Goal: Check status: Check status

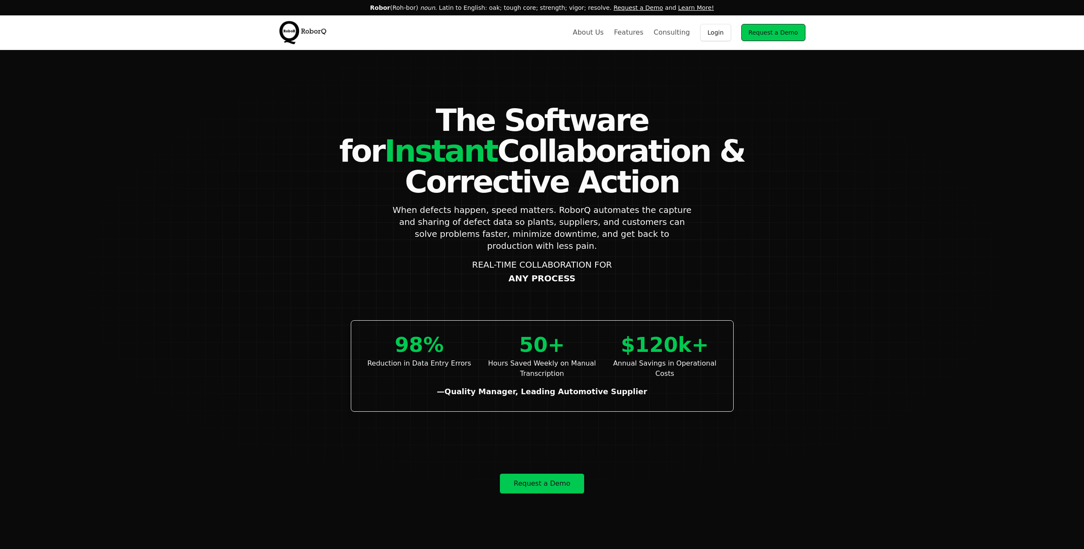
click at [722, 35] on link "Login" at bounding box center [715, 32] width 31 height 17
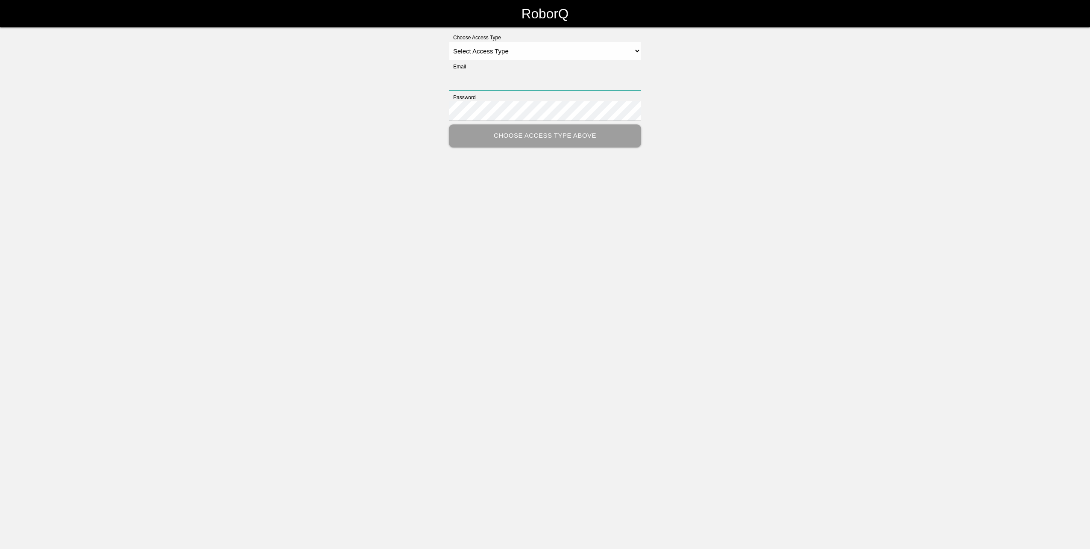
type input "[PERSON_NAME][EMAIL_ADDRESS][PERSON_NAME][DOMAIN_NAME]"
click at [552, 57] on select "Select Access Type Admin Customer Supervisor Worker" at bounding box center [545, 50] width 192 height 19
select select "Customer"
click at [449, 41] on select "Select Access Type Admin Customer Supervisor Worker" at bounding box center [545, 50] width 192 height 19
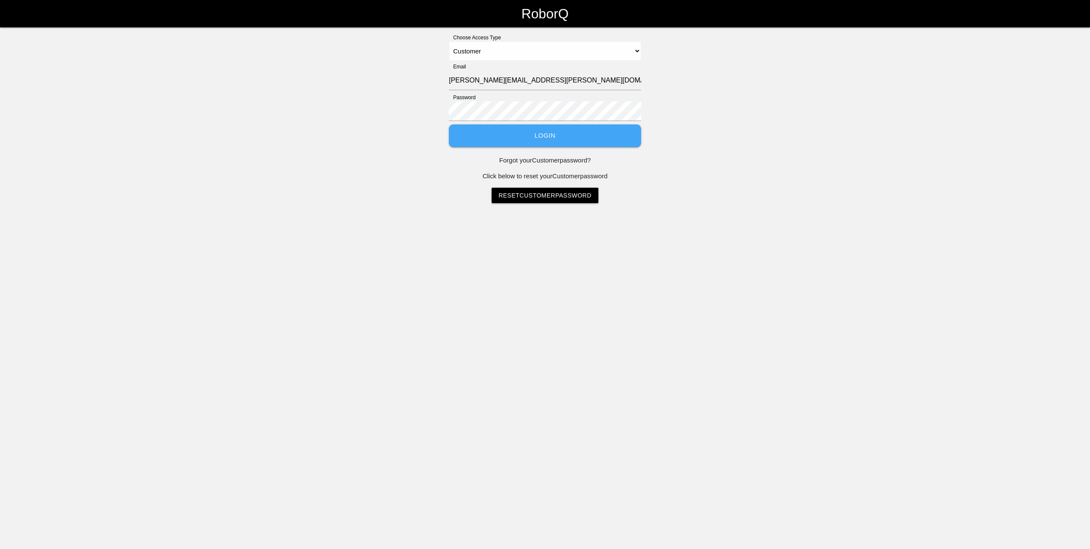
click at [520, 131] on button "Login" at bounding box center [545, 135] width 192 height 23
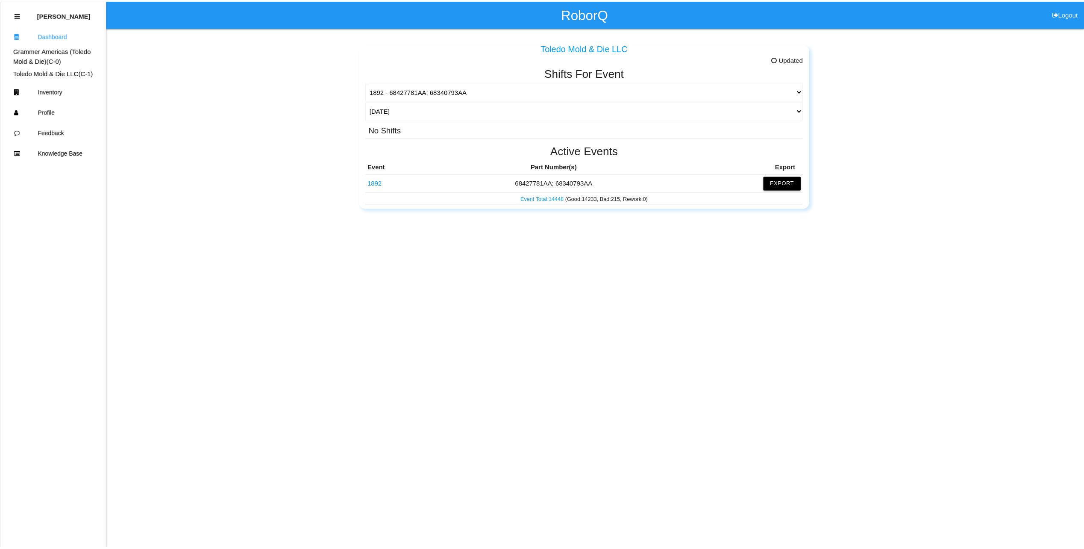
scroll to position [43, 0]
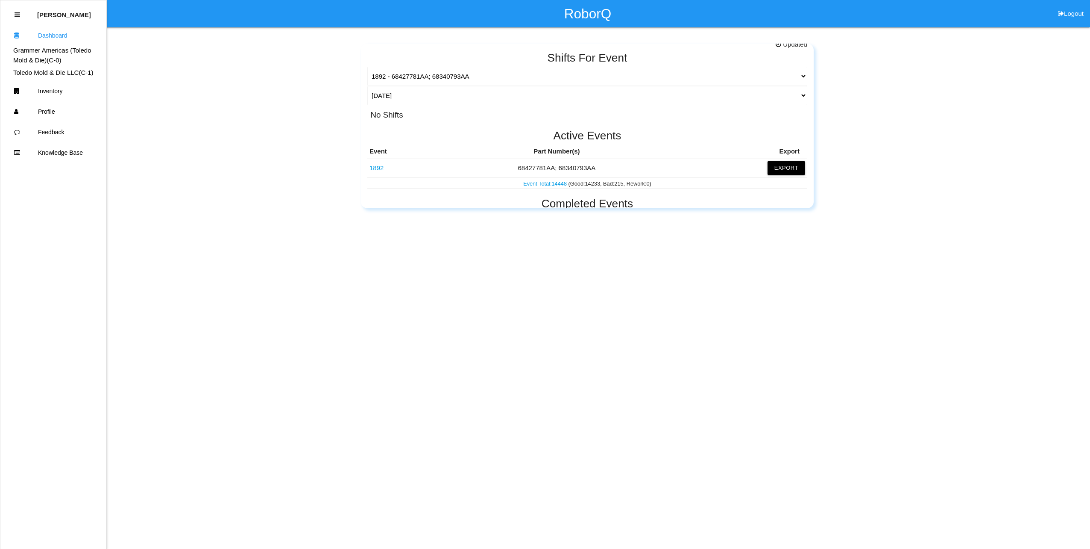
click at [378, 165] on link "1892" at bounding box center [377, 167] width 14 height 7
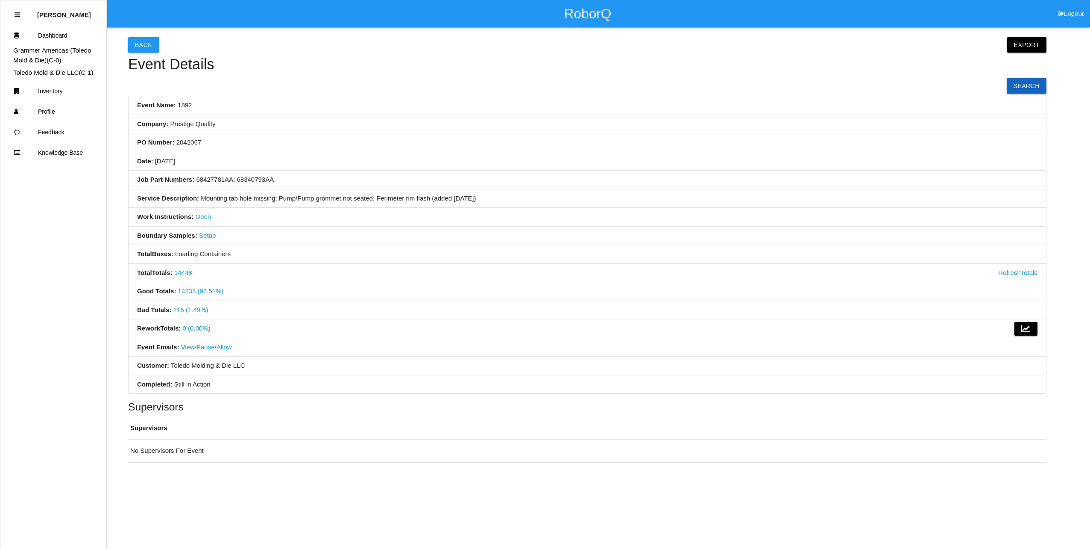
click at [188, 309] on link "215 (1.49%)" at bounding box center [190, 309] width 35 height 7
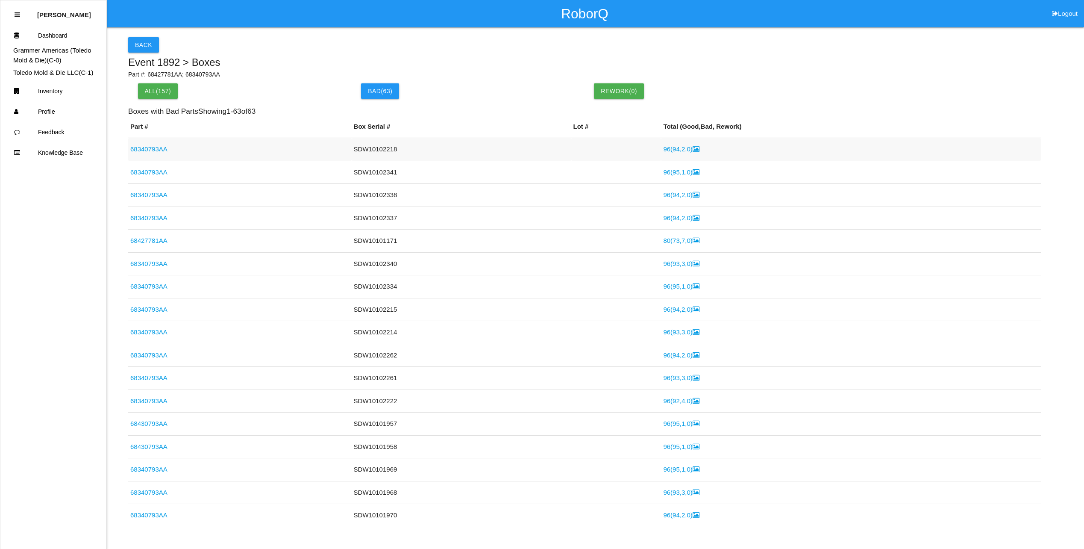
click at [663, 147] on link "96 ( 94 , 2 , 0 )" at bounding box center [681, 148] width 36 height 7
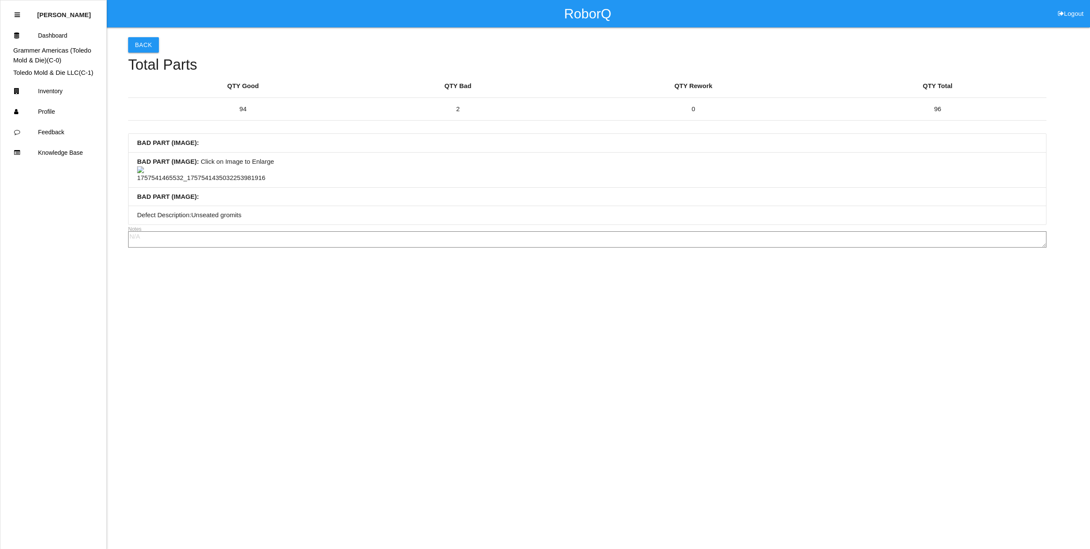
click at [203, 183] on img at bounding box center [201, 174] width 128 height 17
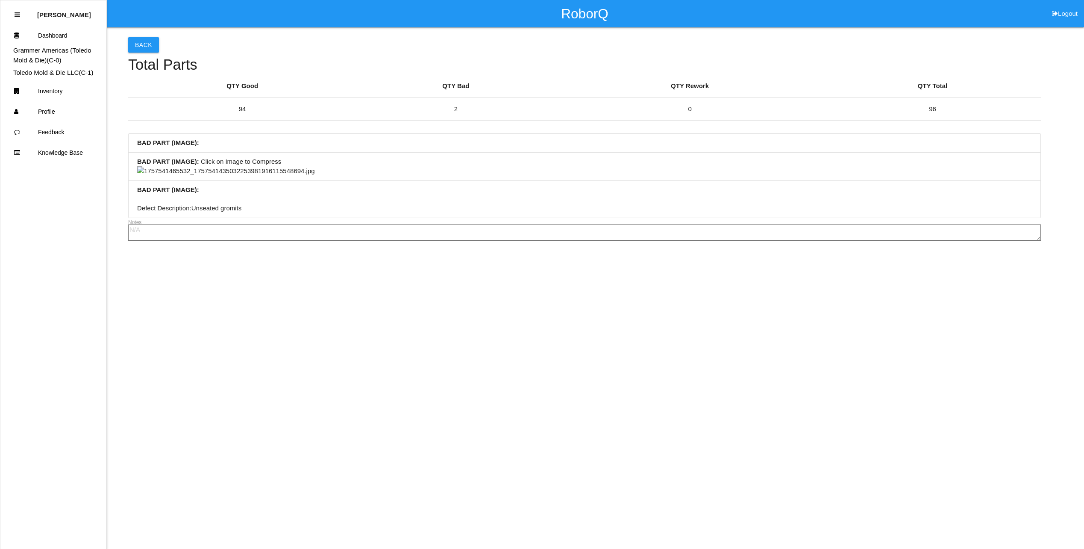
scroll to position [342, 0]
click at [315, 176] on img at bounding box center [226, 171] width 178 height 10
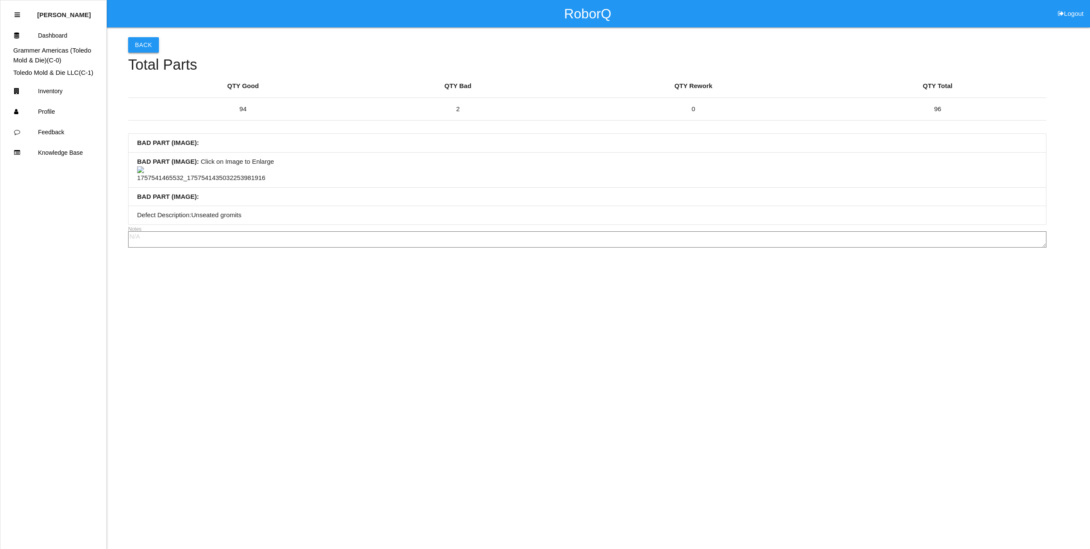
click at [136, 43] on button "Back" at bounding box center [143, 44] width 31 height 15
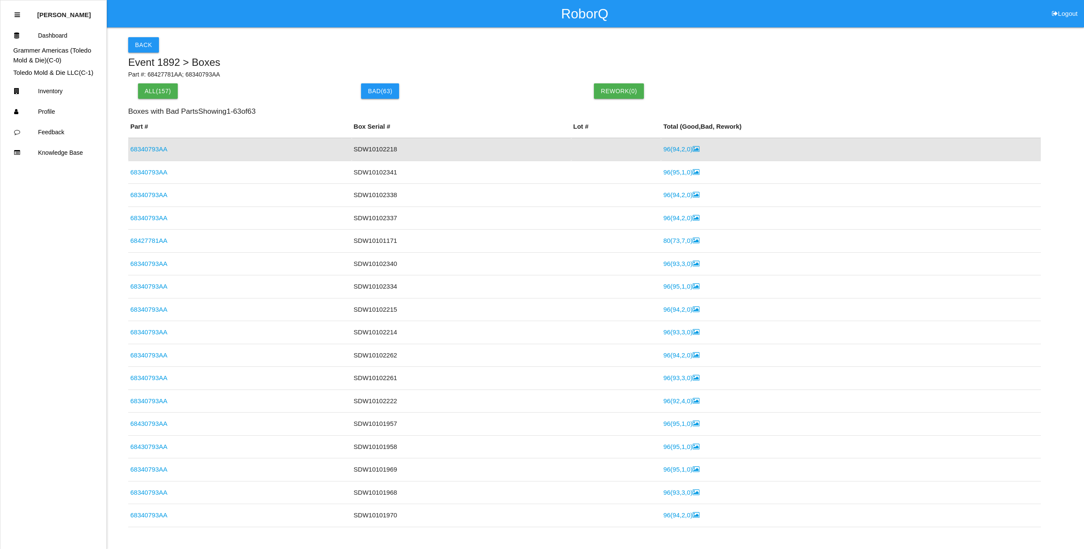
click at [145, 148] on link "68340793AA" at bounding box center [148, 148] width 37 height 7
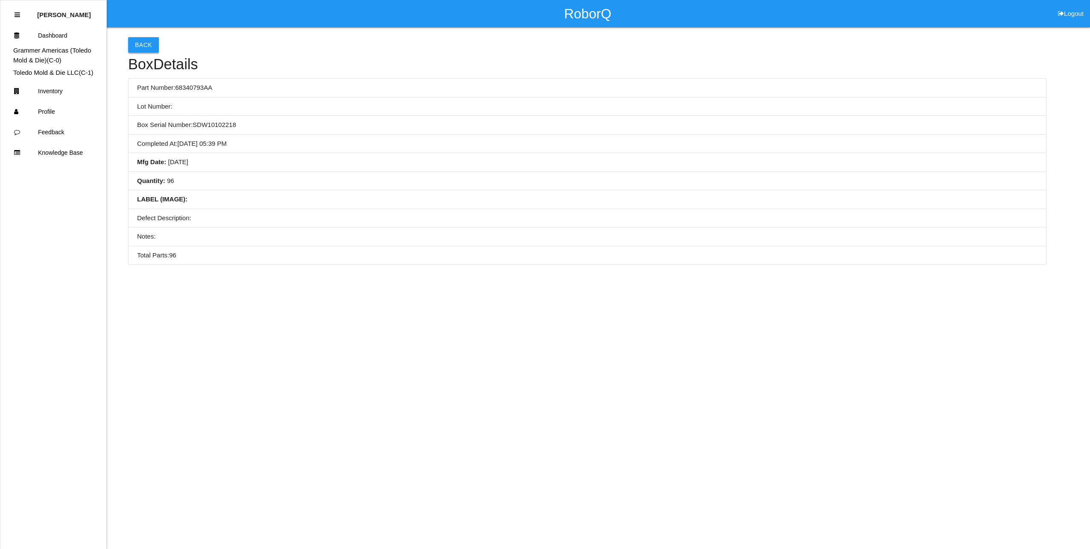
click at [143, 43] on button "Back" at bounding box center [143, 44] width 31 height 15
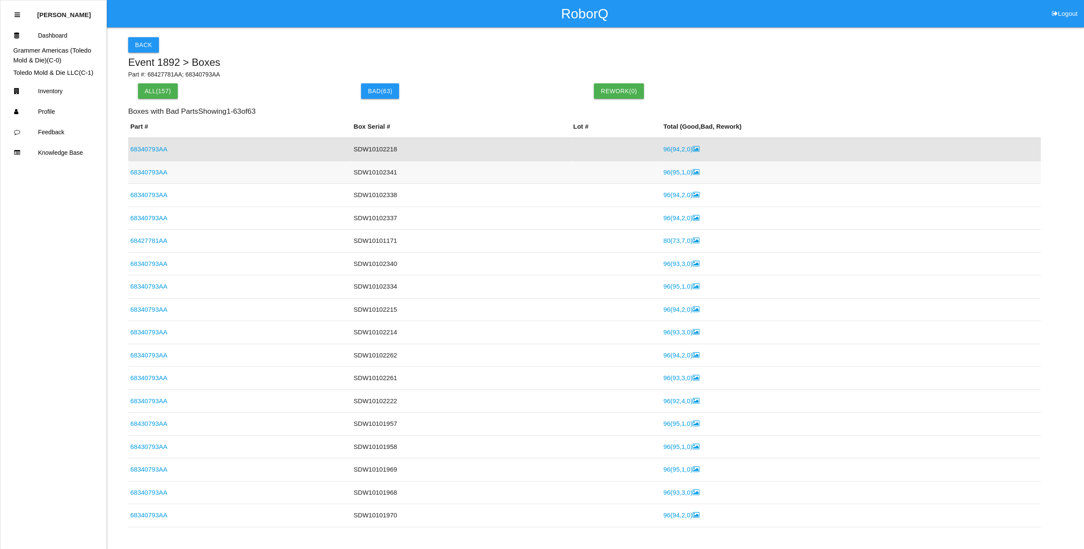
click at [679, 174] on link "96 ( 95 , 1 , 0 )" at bounding box center [681, 171] width 36 height 7
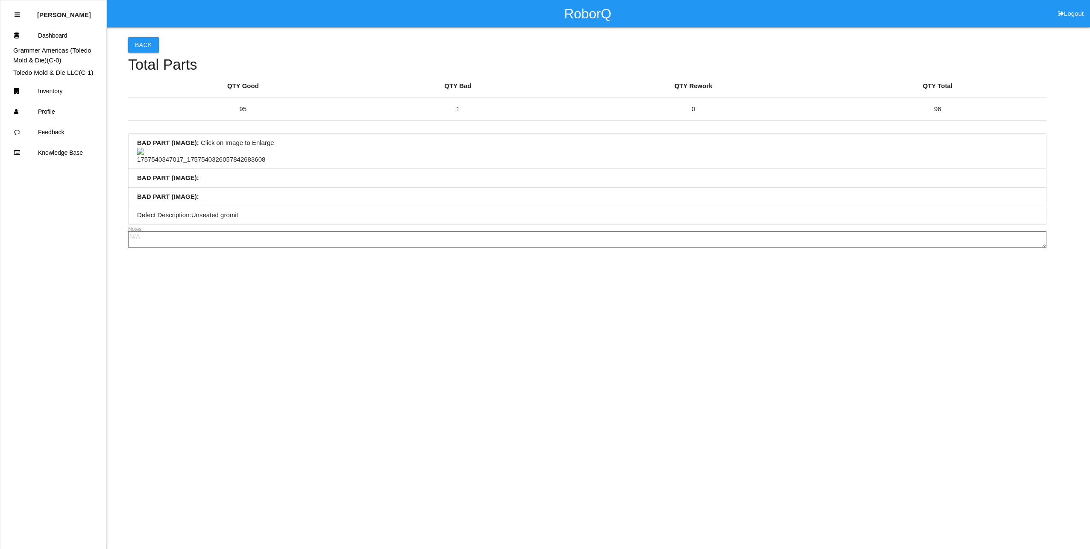
click at [197, 165] on img at bounding box center [201, 156] width 128 height 17
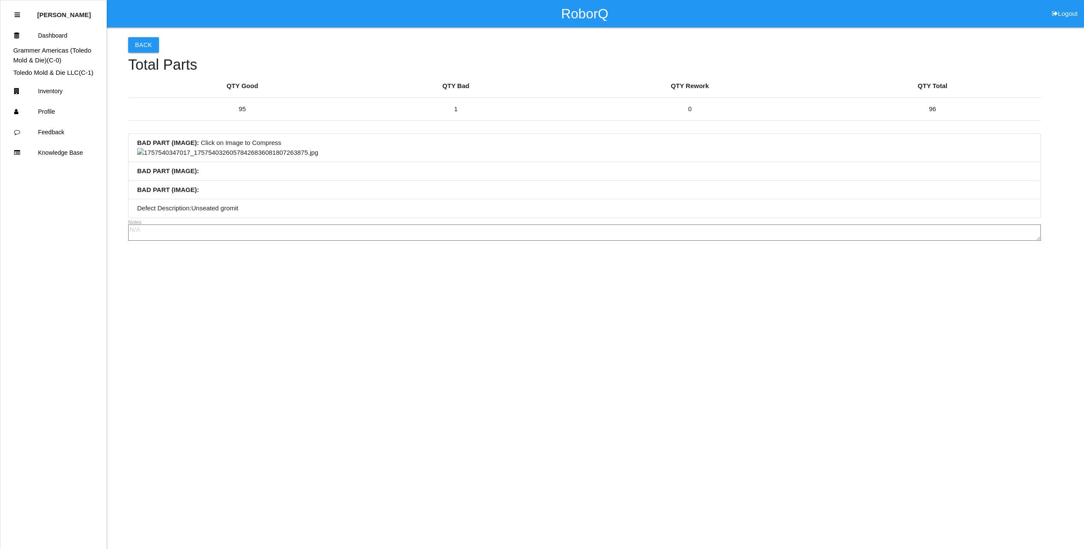
scroll to position [128, 0]
click at [318, 158] on img at bounding box center [227, 153] width 181 height 10
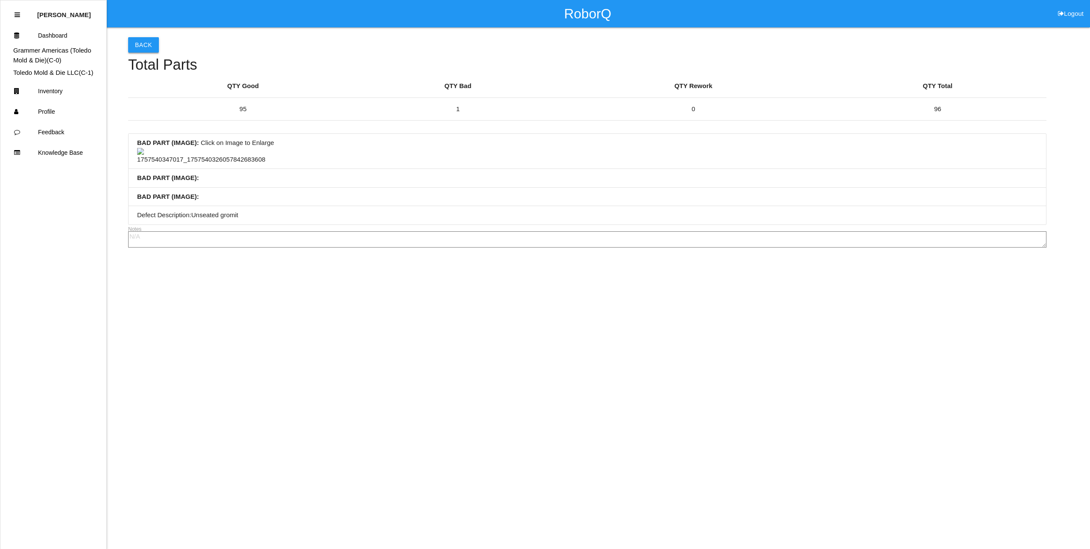
click at [146, 41] on button "Back" at bounding box center [143, 44] width 31 height 15
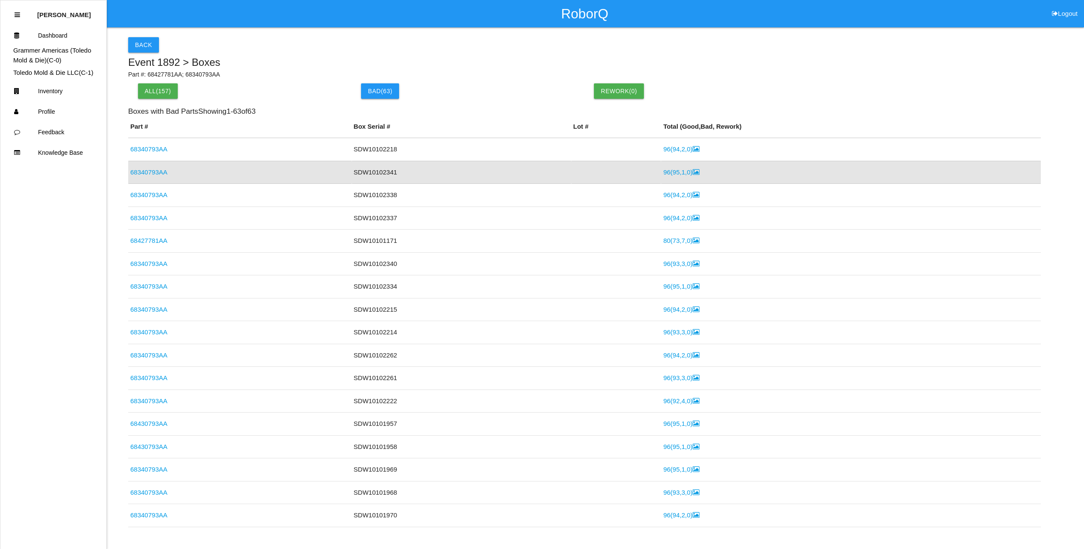
click at [723, 75] on p "Part #: 68427781AA; 68340793AA" at bounding box center [584, 74] width 913 height 9
drag, startPoint x: 803, startPoint y: 72, endPoint x: 718, endPoint y: 71, distance: 84.6
click at [718, 71] on p "Part #: 68427781AA; 68340793AA" at bounding box center [584, 74] width 913 height 9
drag, startPoint x: 790, startPoint y: 71, endPoint x: 592, endPoint y: 52, distance: 198.3
click at [739, 69] on div "Event 1892 > Boxes Part #: 68427781AA; 68340793AA" at bounding box center [584, 68] width 913 height 22
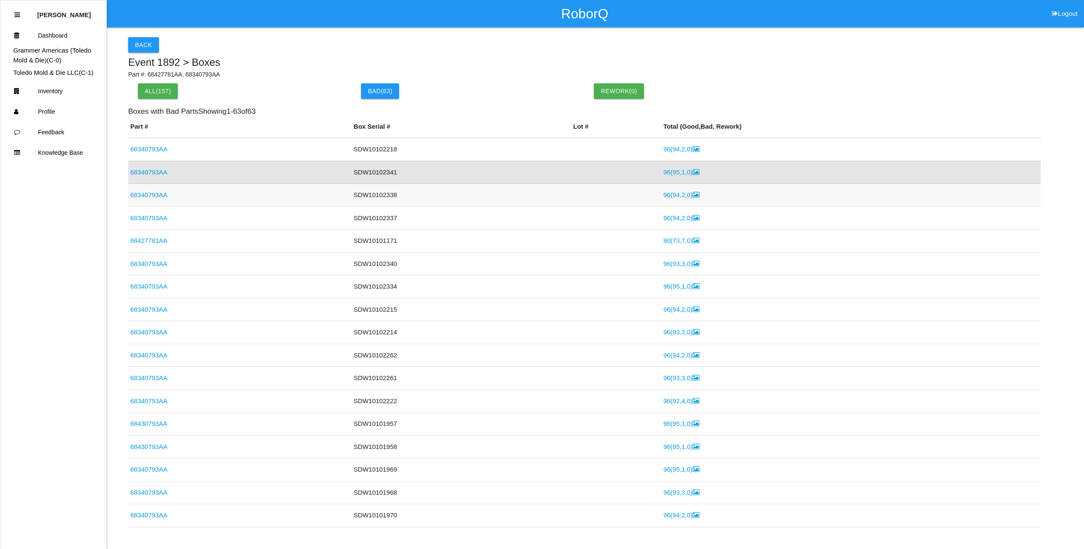
click at [663, 196] on link "96 ( 94 , 2 , 0 )" at bounding box center [681, 194] width 36 height 7
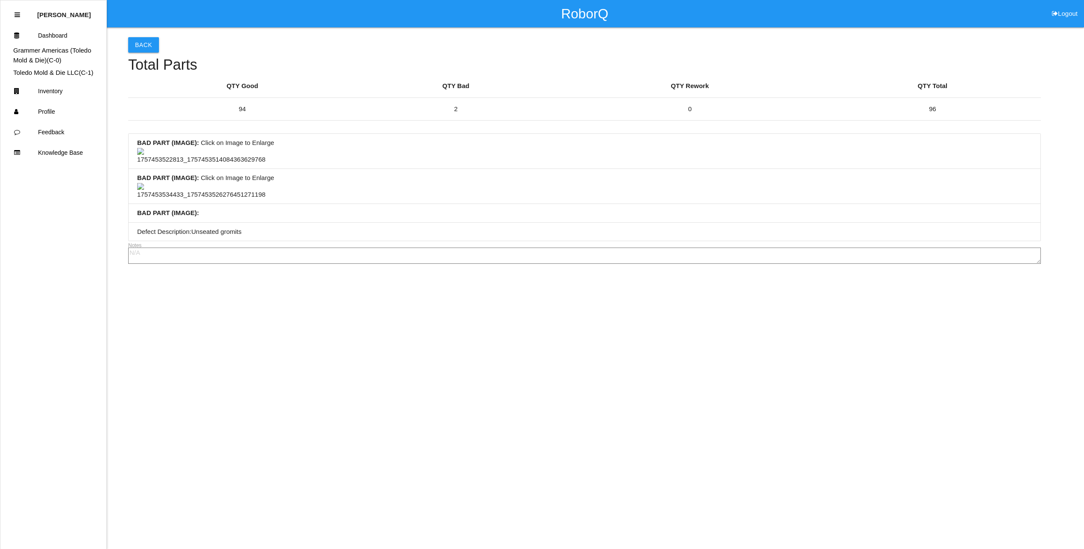
click at [203, 165] on img at bounding box center [201, 156] width 128 height 17
click at [318, 158] on img at bounding box center [227, 153] width 181 height 10
click at [208, 200] on img at bounding box center [201, 191] width 128 height 17
click at [318, 193] on img at bounding box center [227, 188] width 181 height 10
click at [144, 41] on button "Back" at bounding box center [143, 44] width 31 height 15
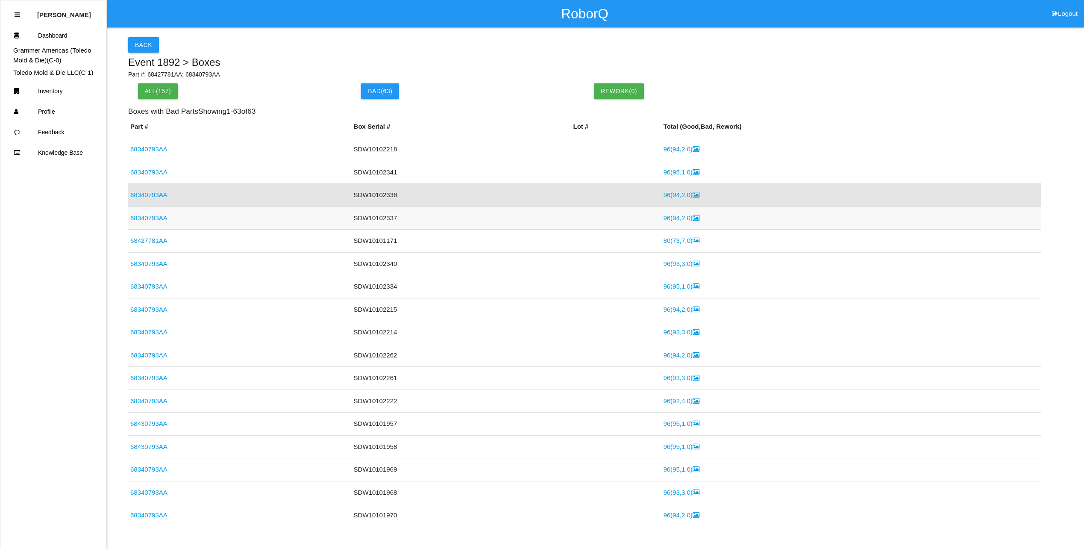
click at [678, 218] on link "96 ( 94 , 2 , 0 )" at bounding box center [681, 217] width 36 height 7
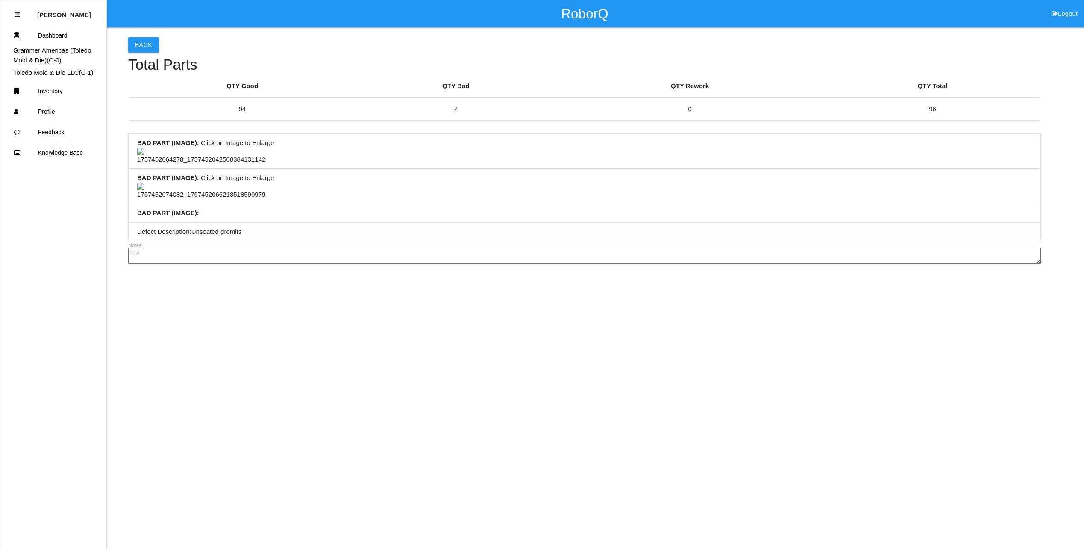
click at [208, 165] on img at bounding box center [201, 156] width 128 height 17
click at [318, 158] on img at bounding box center [227, 153] width 181 height 10
click at [213, 200] on img at bounding box center [201, 191] width 128 height 17
click at [318, 193] on img at bounding box center [227, 188] width 181 height 10
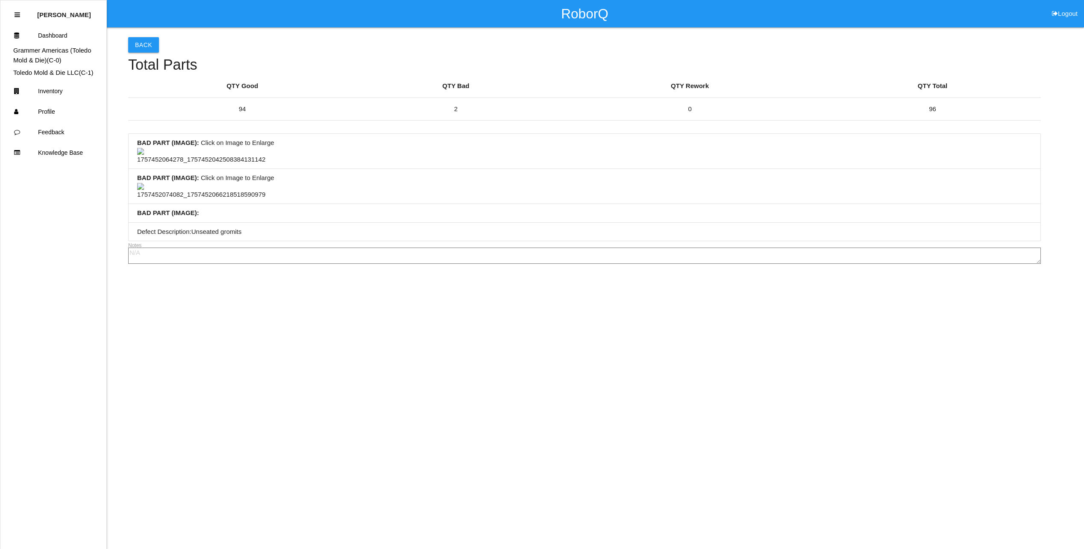
scroll to position [0, 0]
click at [144, 42] on button "Back" at bounding box center [143, 44] width 31 height 15
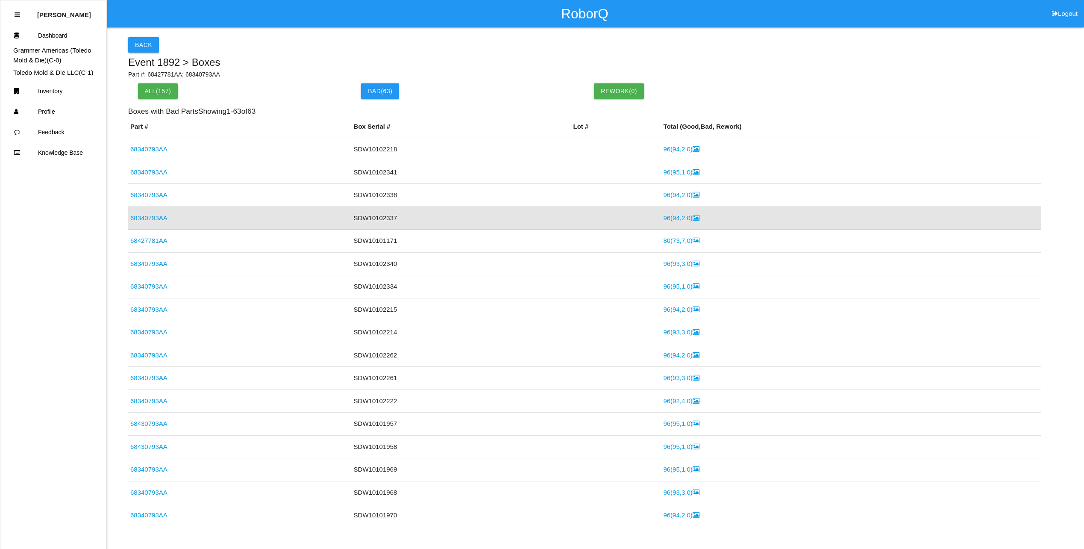
click at [162, 216] on link "68340793AA" at bounding box center [148, 217] width 37 height 7
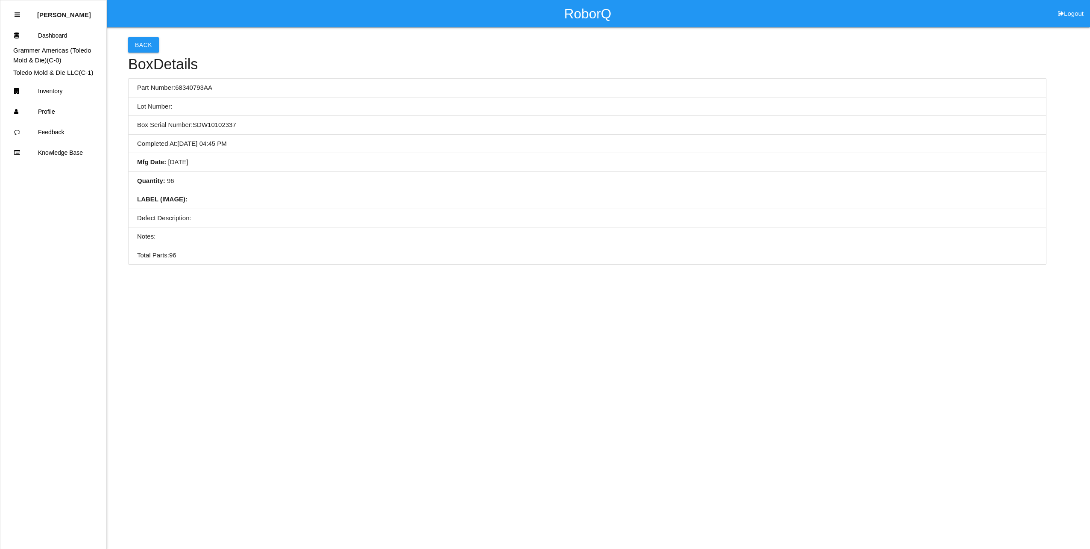
drag, startPoint x: 296, startPoint y: 135, endPoint x: 340, endPoint y: 128, distance: 44.2
click at [298, 135] on li "Completed At : [DATE] 04:45 PM" at bounding box center [588, 144] width 918 height 19
drag, startPoint x: 389, startPoint y: 125, endPoint x: 384, endPoint y: 124, distance: 5.2
drag, startPoint x: 384, startPoint y: 124, endPoint x: 301, endPoint y: 122, distance: 82.9
click at [286, 123] on li "Box Serial Number: SDW10102337" at bounding box center [588, 125] width 918 height 19
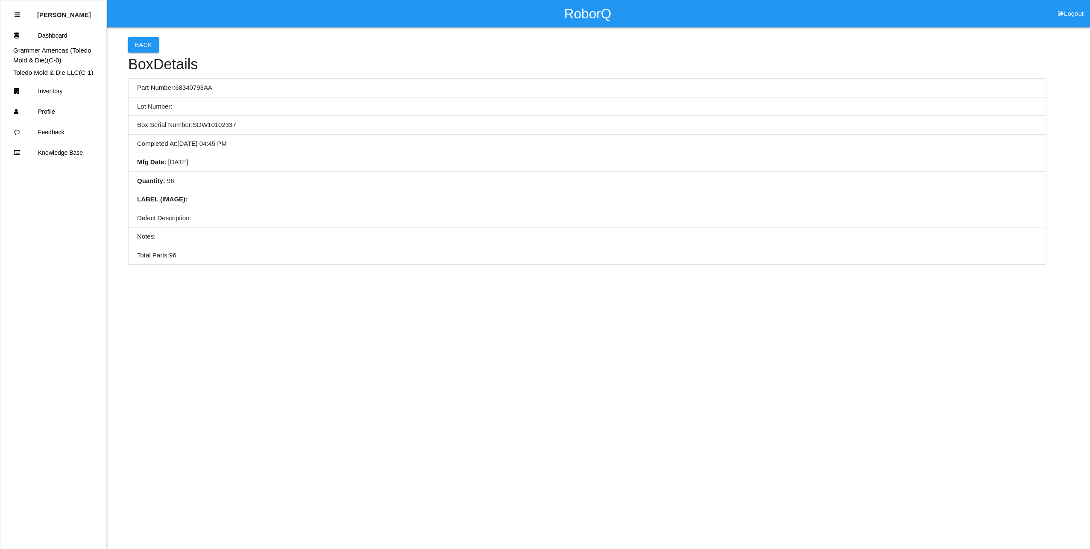
drag, startPoint x: 292, startPoint y: 106, endPoint x: 244, endPoint y: 100, distance: 48.1
click at [244, 100] on li "Lot Number:" at bounding box center [588, 106] width 918 height 19
drag, startPoint x: 328, startPoint y: 96, endPoint x: 224, endPoint y: 84, distance: 104.1
click at [241, 92] on li "Part Number: 68340793AA" at bounding box center [588, 88] width 918 height 19
click at [143, 45] on button "Back" at bounding box center [143, 44] width 31 height 15
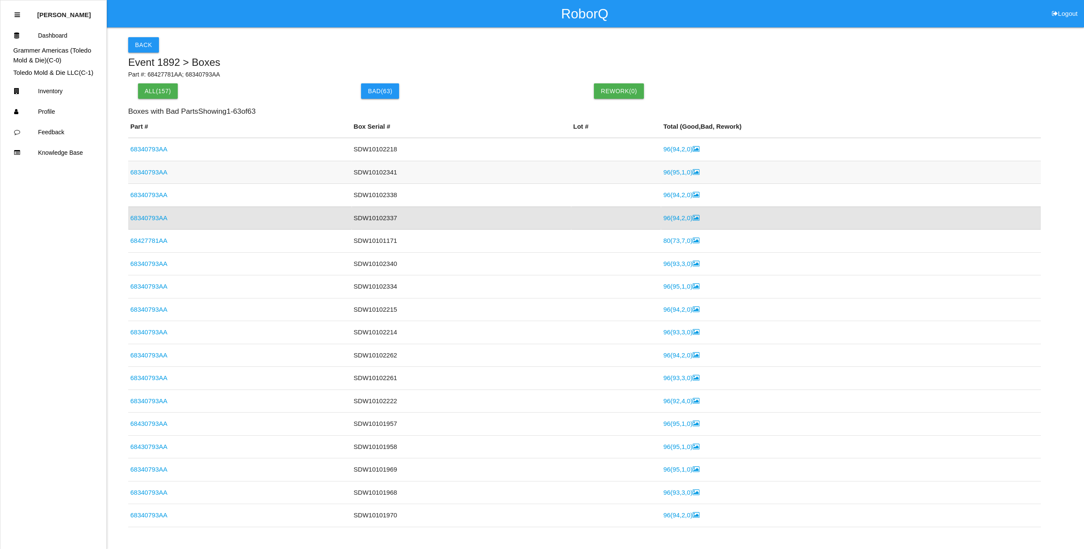
click at [664, 169] on link "96 ( 95 , 1 , 0 )" at bounding box center [681, 171] width 36 height 7
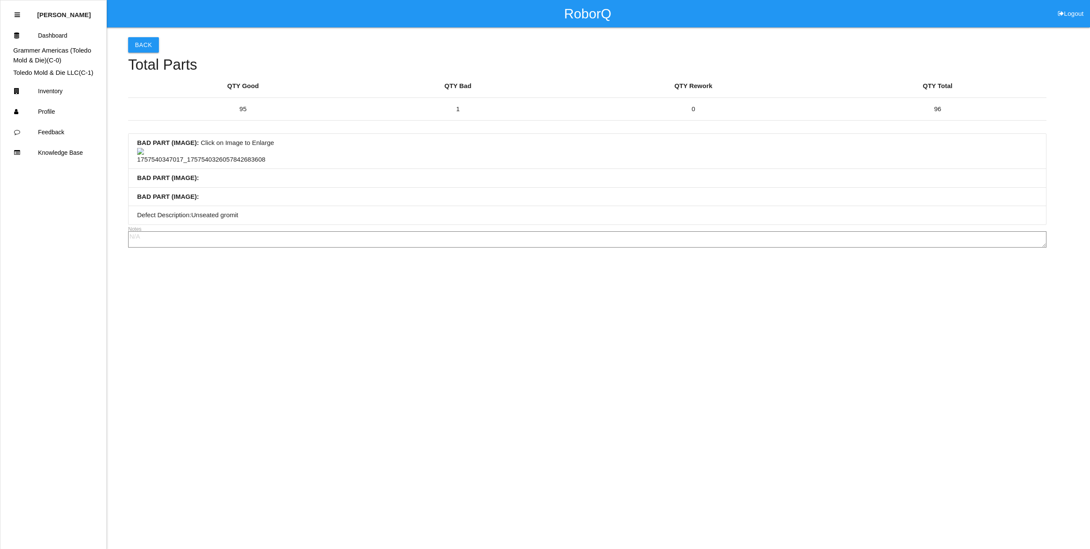
click at [210, 165] on img at bounding box center [201, 156] width 128 height 17
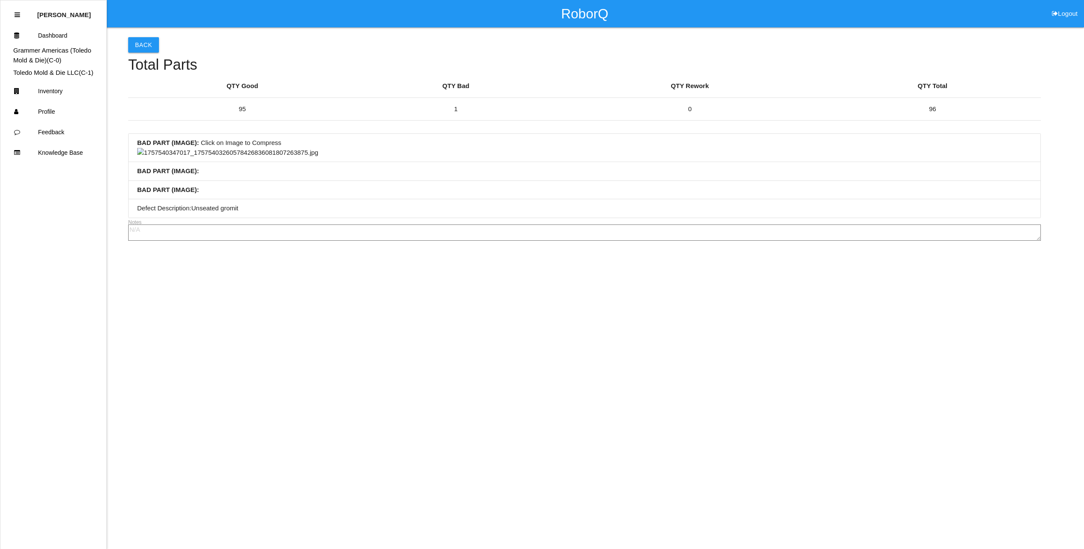
scroll to position [85, 0]
click at [318, 158] on img at bounding box center [227, 153] width 181 height 10
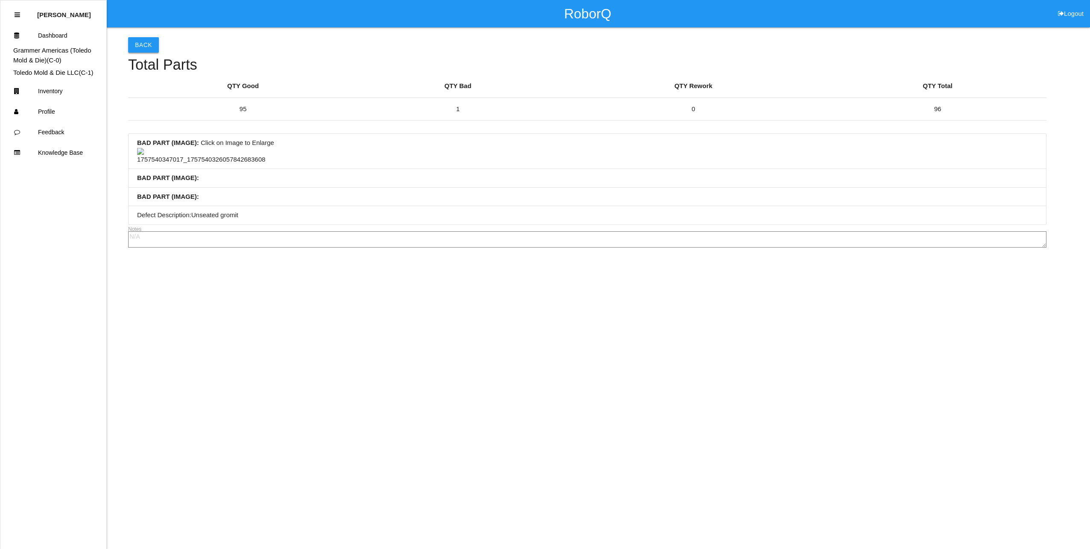
click at [149, 46] on button "Back" at bounding box center [143, 44] width 31 height 15
